Goal: Information Seeking & Learning: Learn about a topic

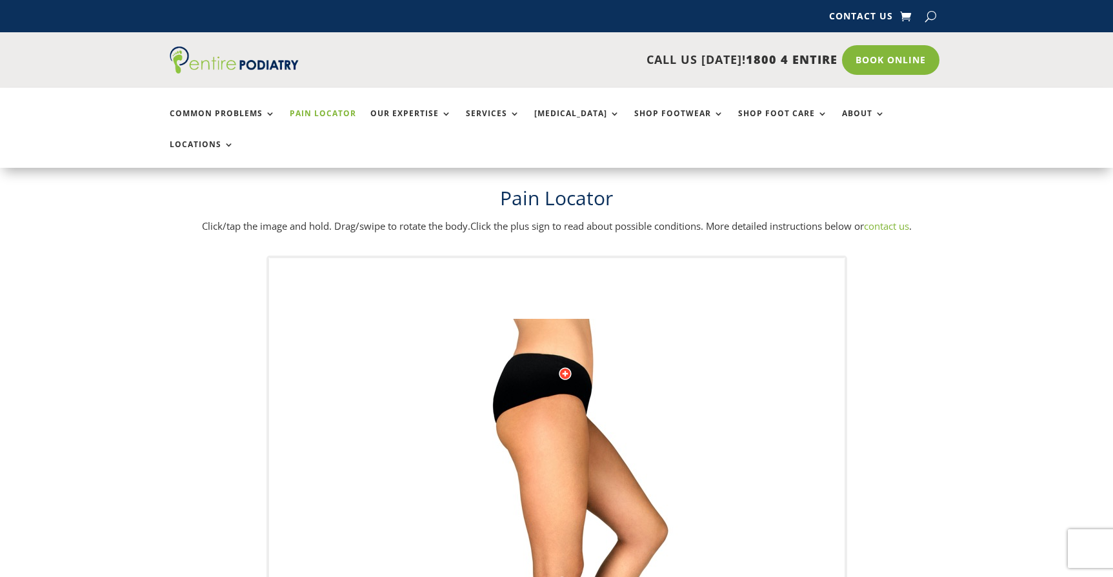
click at [801, 265] on div "Licensed to Lee-Archer Arts & Media Powered by WebRotate 360 ©" at bounding box center [556, 577] width 575 height 638
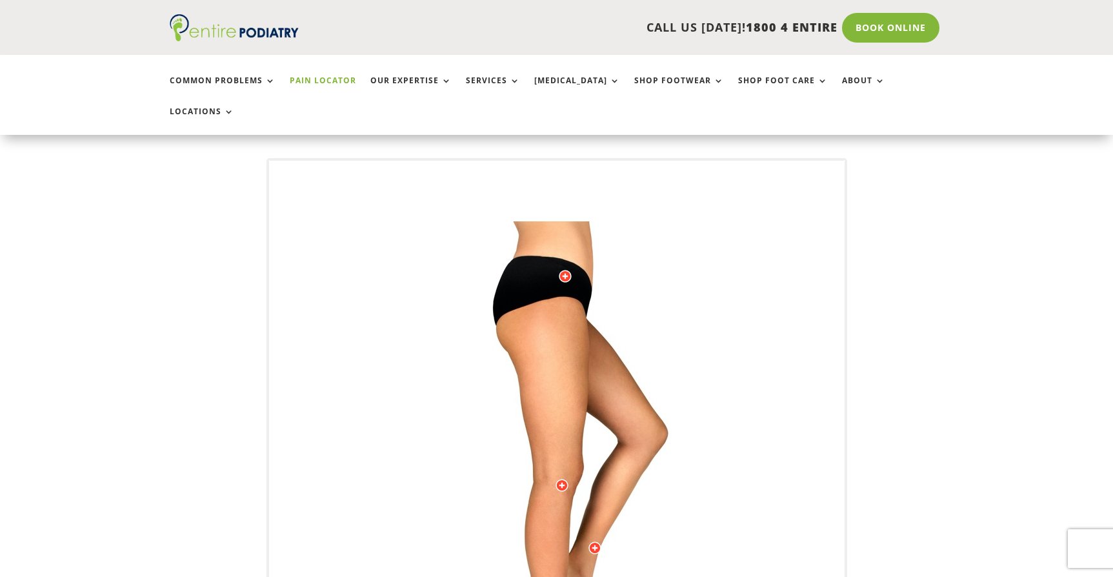
scroll to position [97, 0]
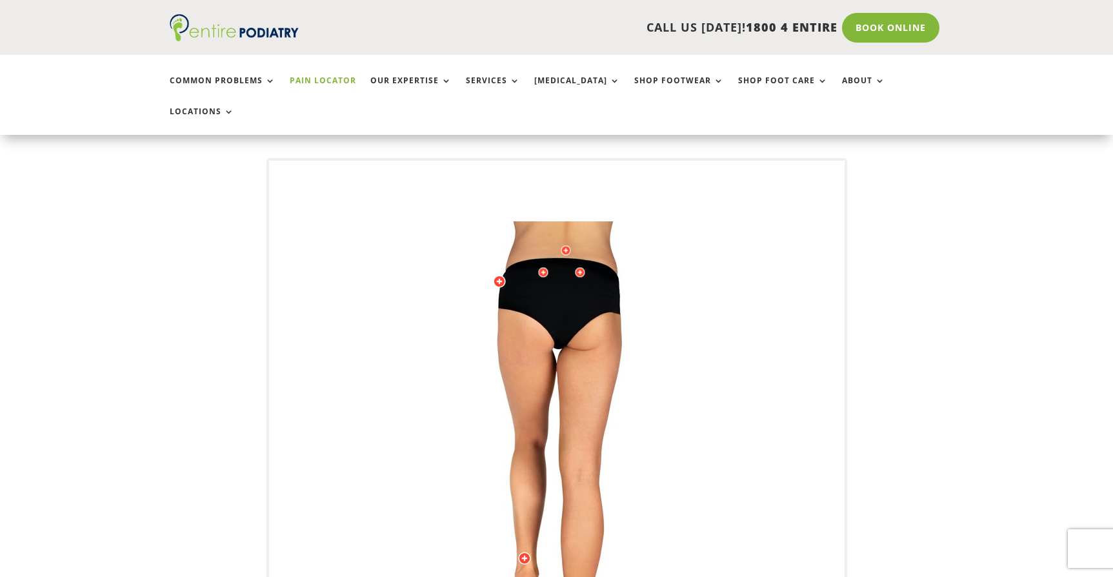
drag, startPoint x: 561, startPoint y: 310, endPoint x: 649, endPoint y: 307, distance: 88.4
click at [649, 307] on img at bounding box center [557, 479] width 356 height 516
click at [541, 266] on div at bounding box center [543, 272] width 13 height 13
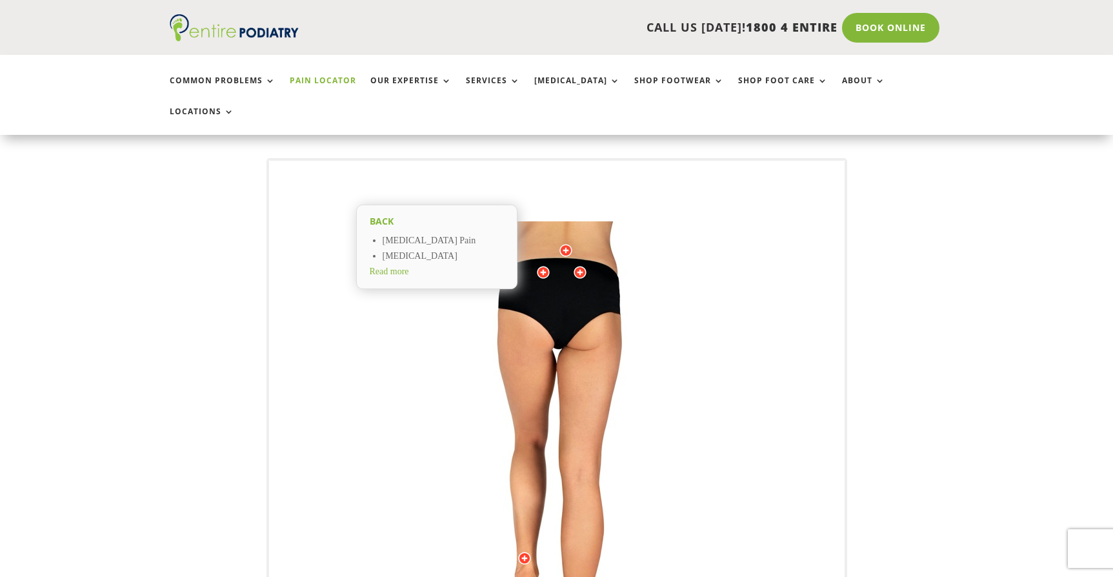
click at [409, 266] on span "Read more" at bounding box center [389, 271] width 39 height 10
click at [583, 266] on div at bounding box center [580, 272] width 13 height 13
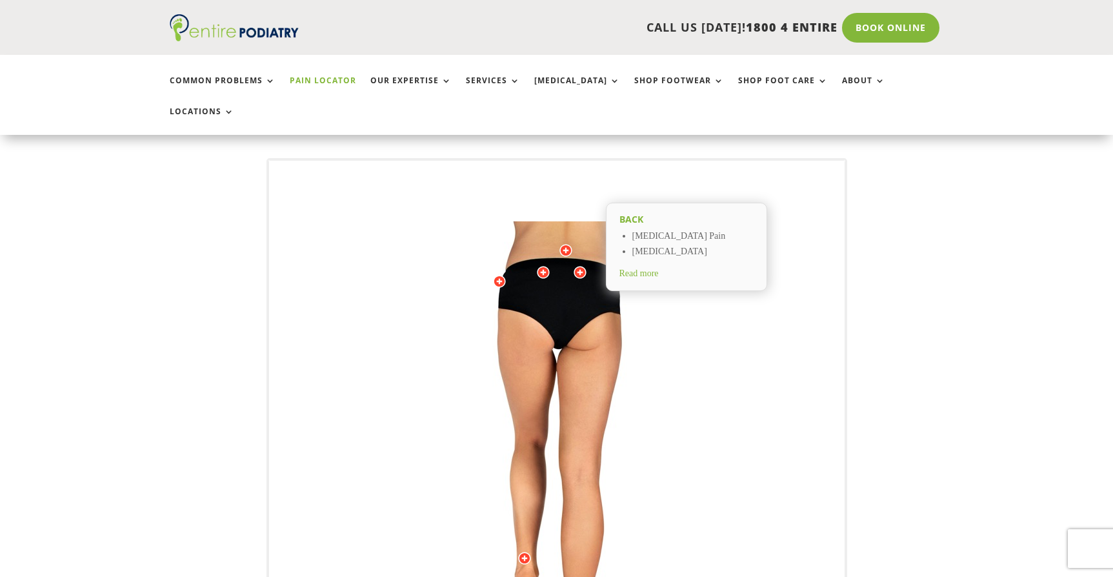
click at [539, 266] on div at bounding box center [543, 272] width 13 height 13
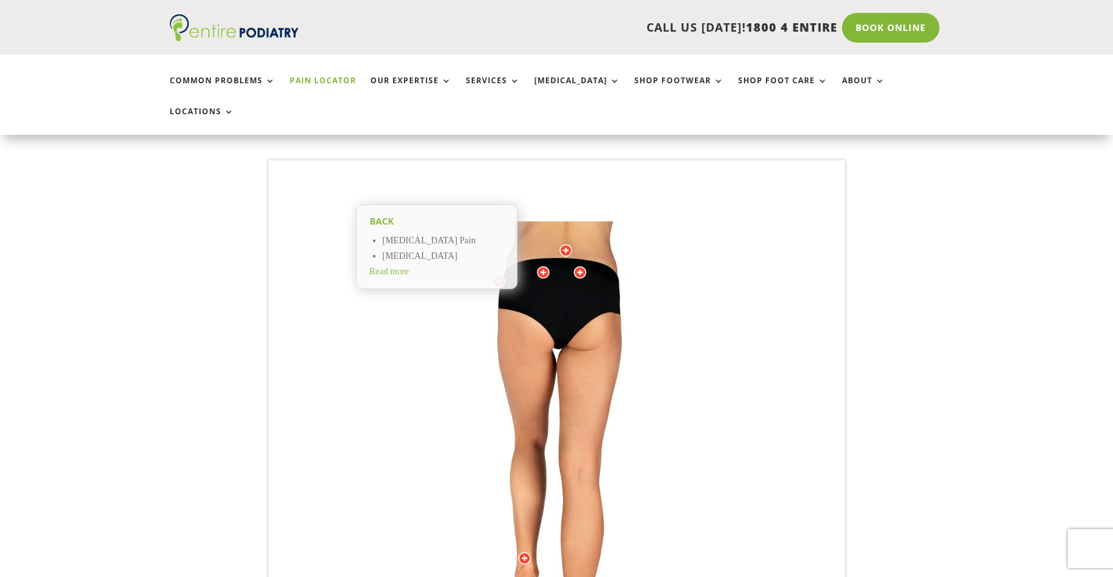
click at [437, 246] on div "Back Sacroiliac Joint Pain Sciatica Read more" at bounding box center [437, 246] width 0 height 0
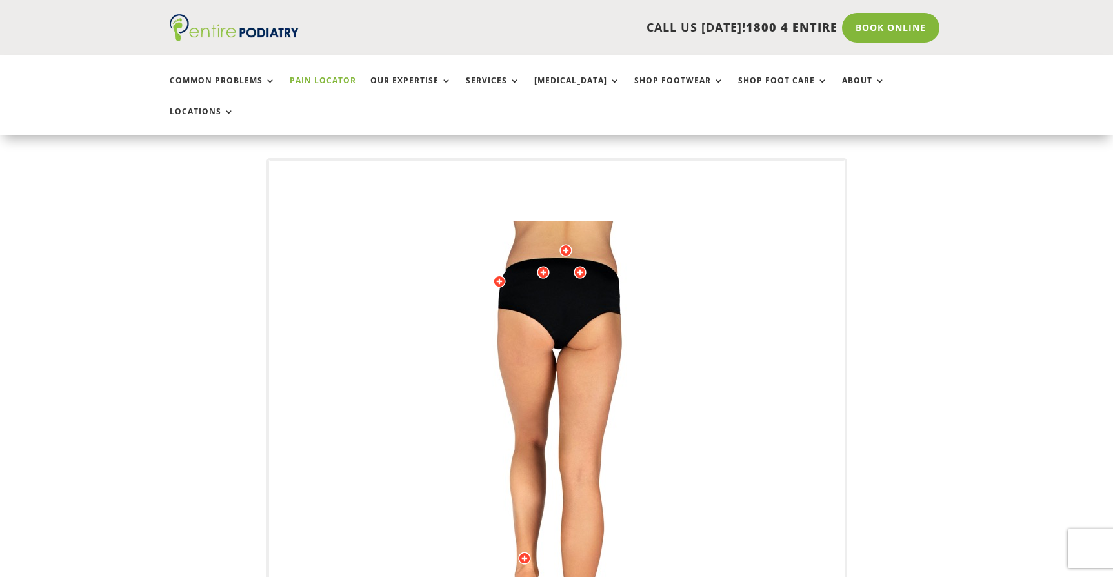
click at [499, 275] on div at bounding box center [499, 281] width 13 height 13
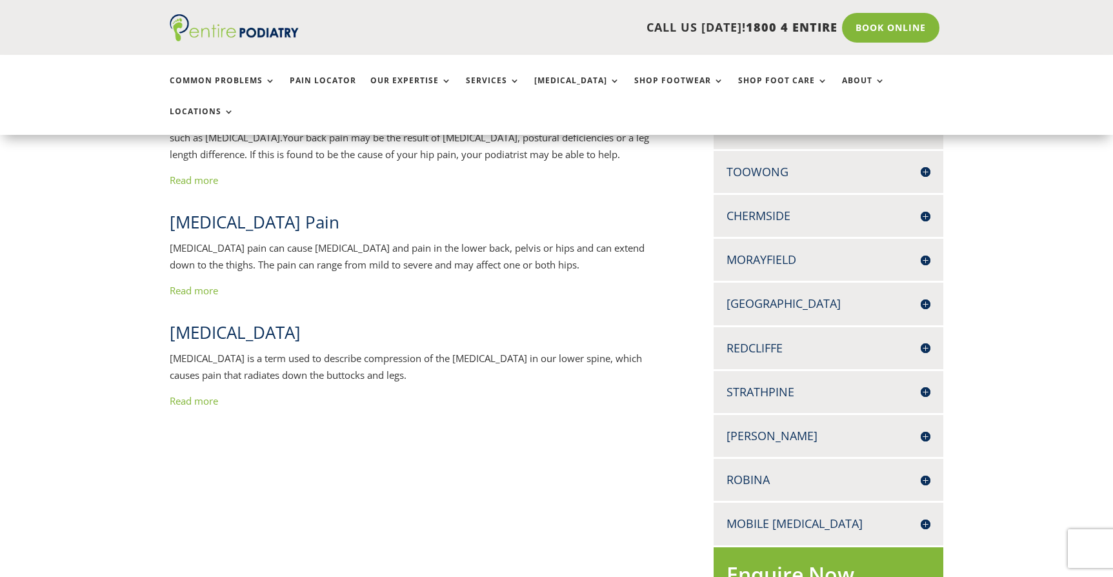
scroll to position [363, 0]
click at [202, 284] on link "Read more" at bounding box center [194, 290] width 48 height 13
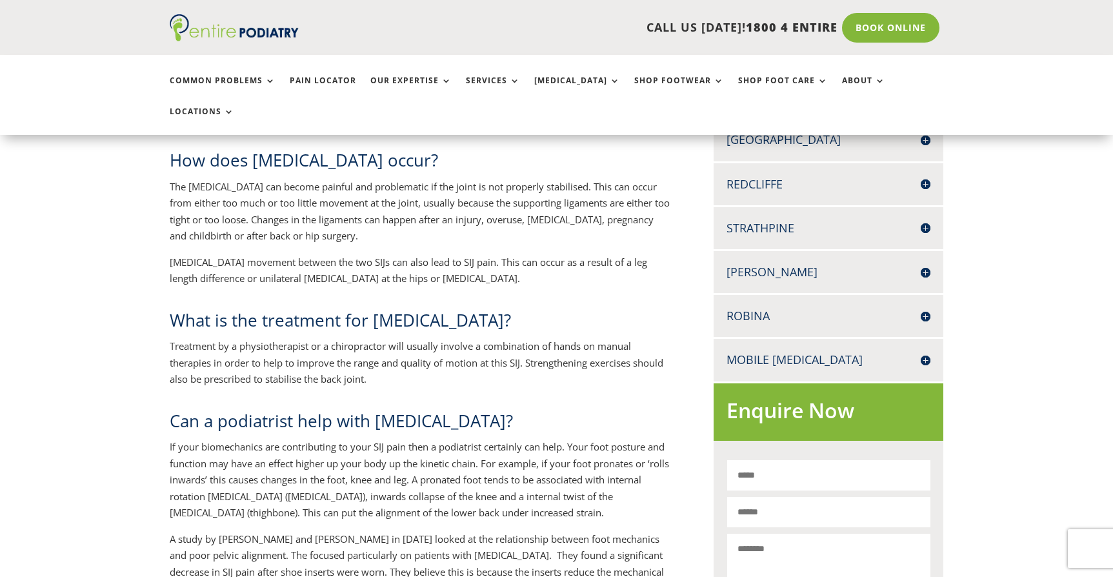
scroll to position [541, 0]
